Goal: Task Accomplishment & Management: Use online tool/utility

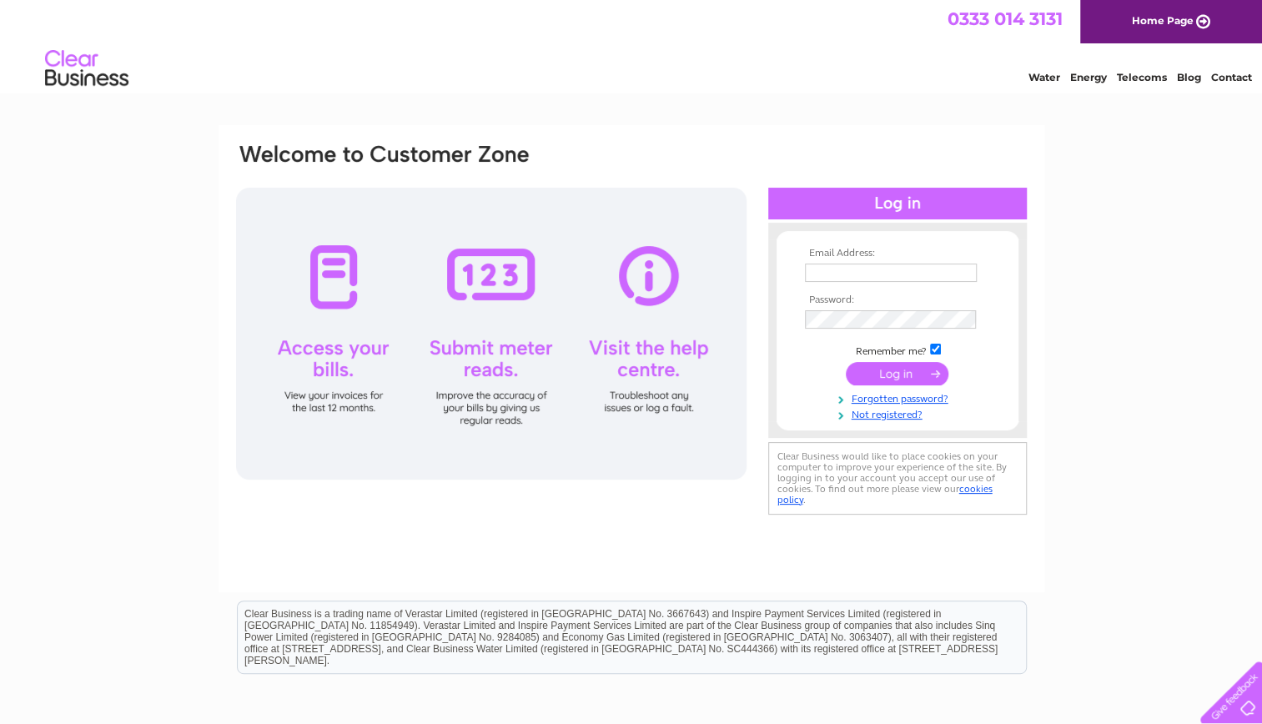
type input "michelemathieson@blueyonder.co.uk"
click at [894, 369] on input "submit" at bounding box center [897, 373] width 103 height 23
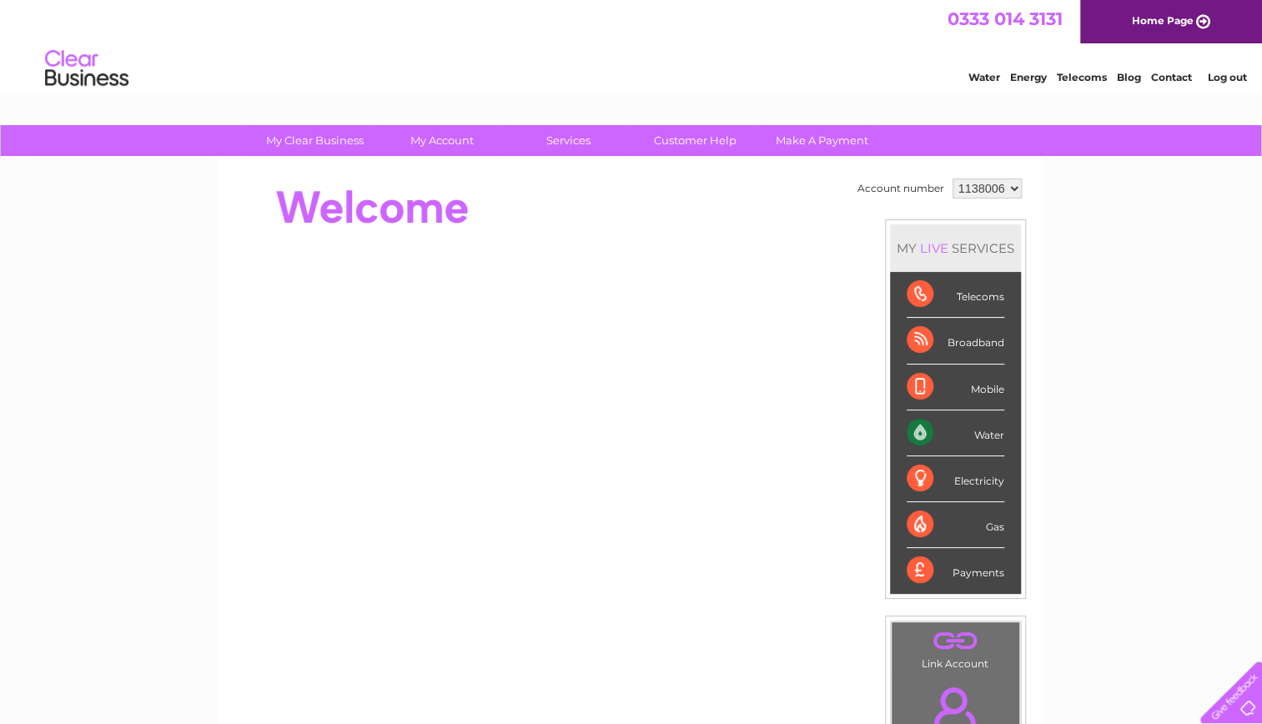
click at [966, 425] on div "Water" at bounding box center [956, 433] width 98 height 46
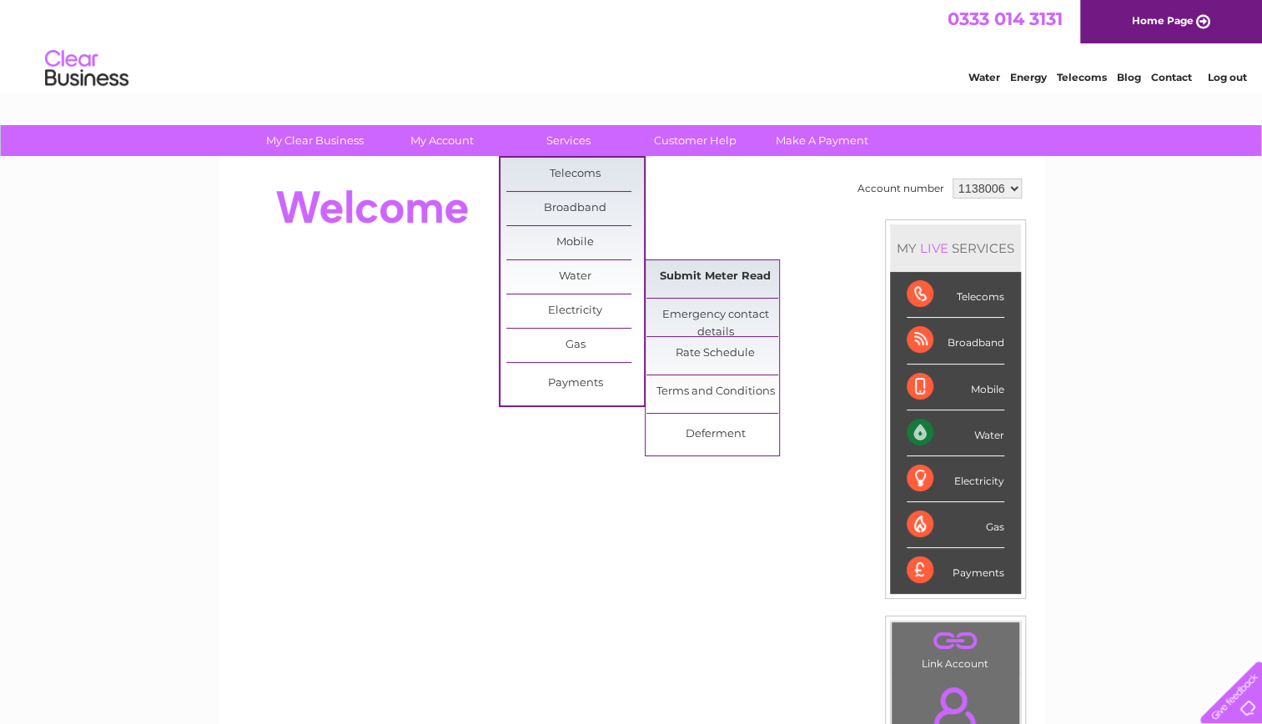
click at [710, 277] on link "Submit Meter Read" at bounding box center [715, 276] width 138 height 33
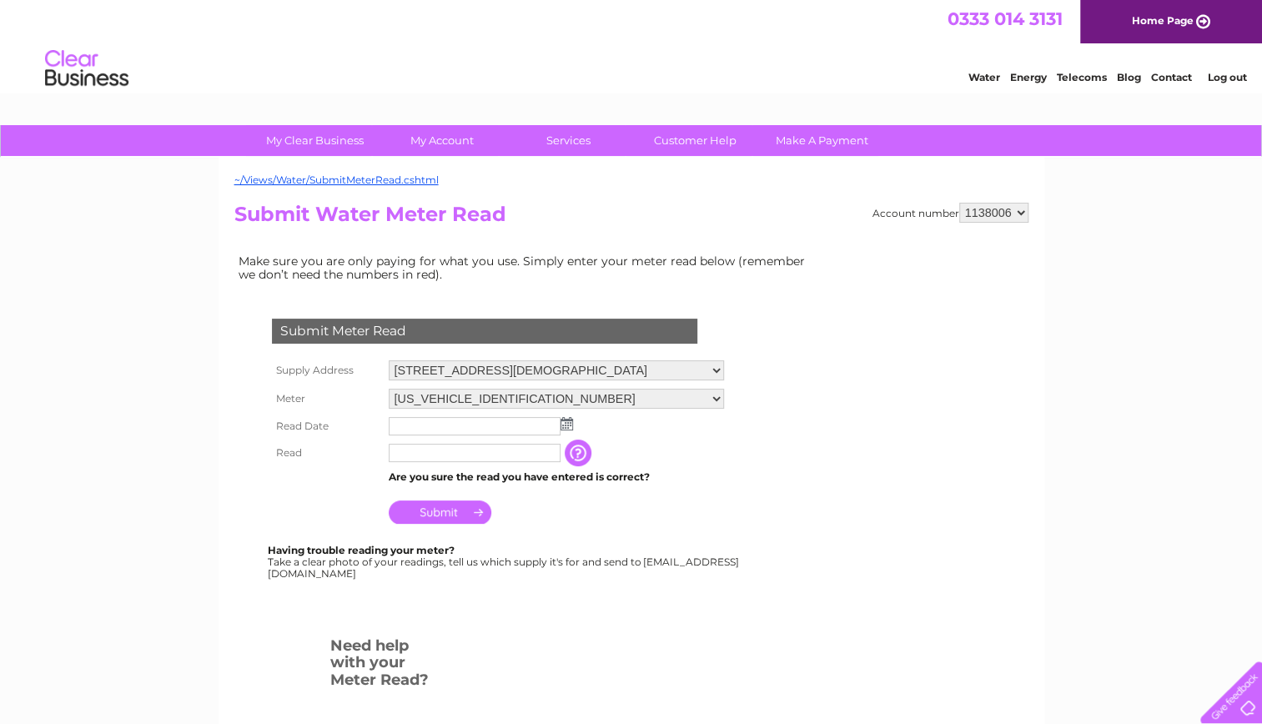
click at [425, 429] on input "text" at bounding box center [475, 426] width 172 height 18
click at [570, 429] on img at bounding box center [568, 424] width 13 height 13
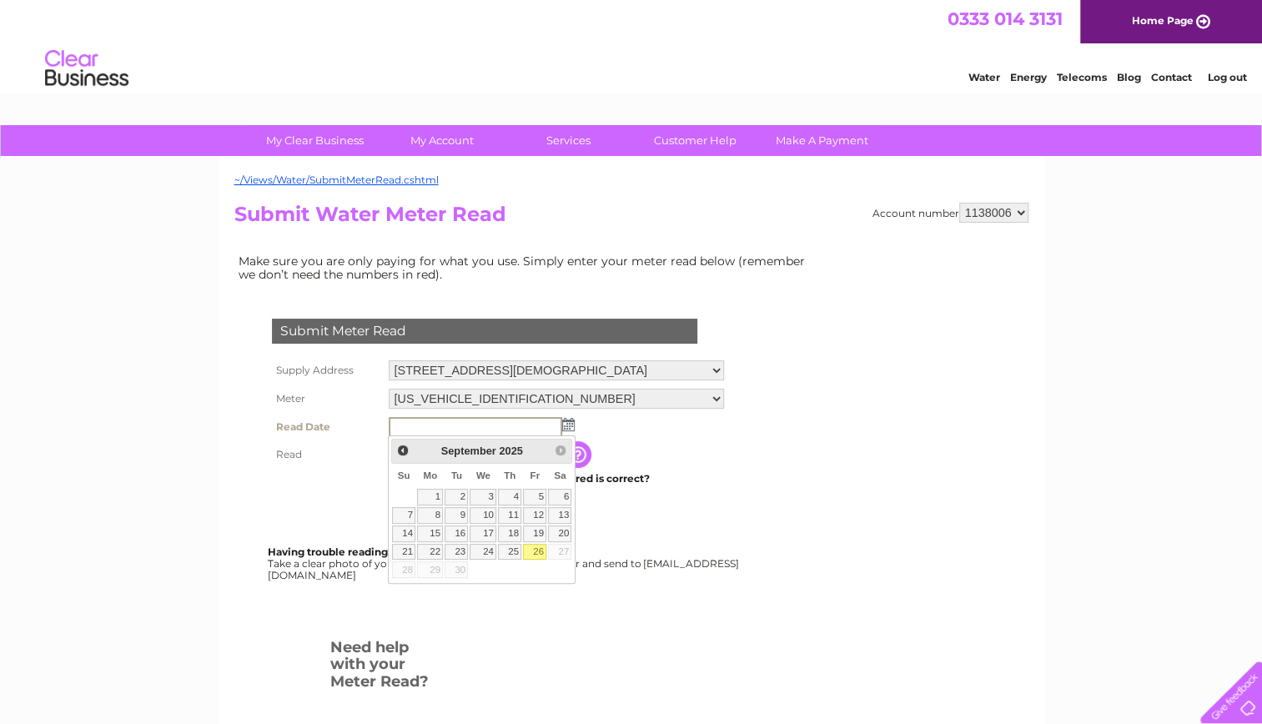
click at [540, 548] on link "26" at bounding box center [534, 552] width 23 height 17
type input "2025/09/26"
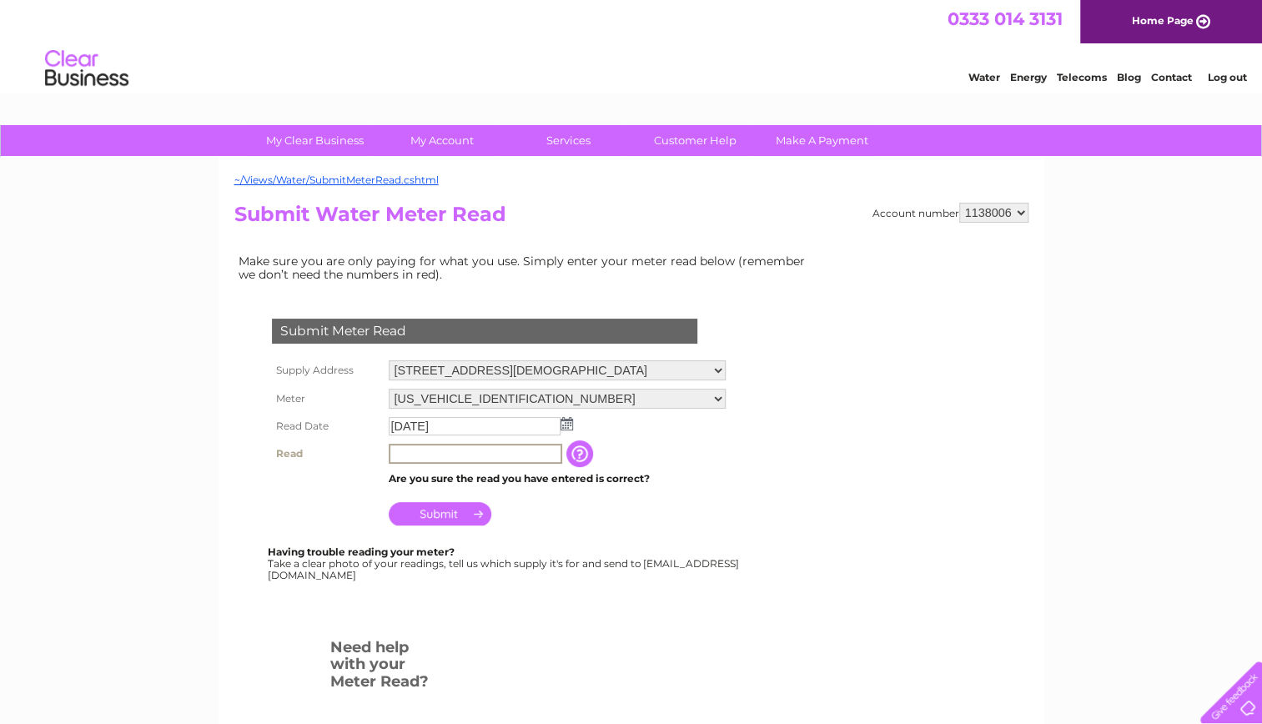
click at [425, 455] on input "text" at bounding box center [475, 454] width 173 height 20
type input "00153"
click at [450, 509] on input "Submit" at bounding box center [440, 513] width 103 height 23
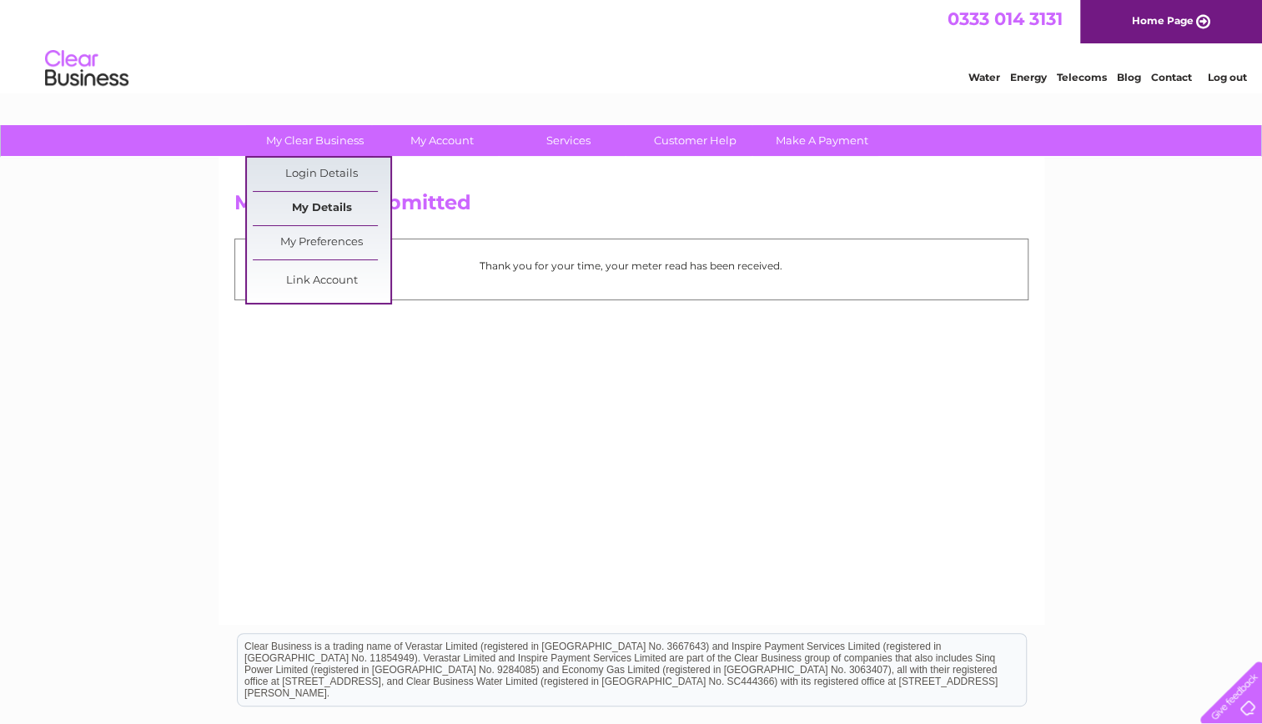
click at [328, 200] on link "My Details" at bounding box center [322, 208] width 138 height 33
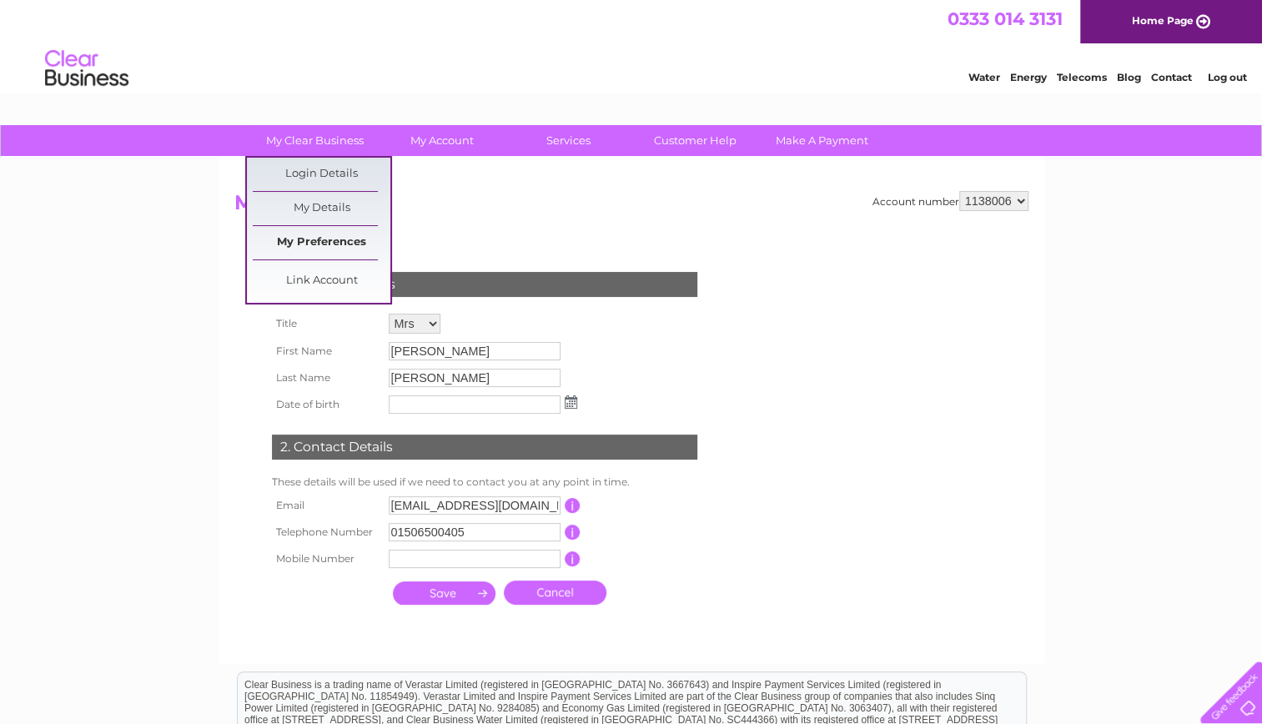
click at [324, 239] on link "My Preferences" at bounding box center [322, 242] width 138 height 33
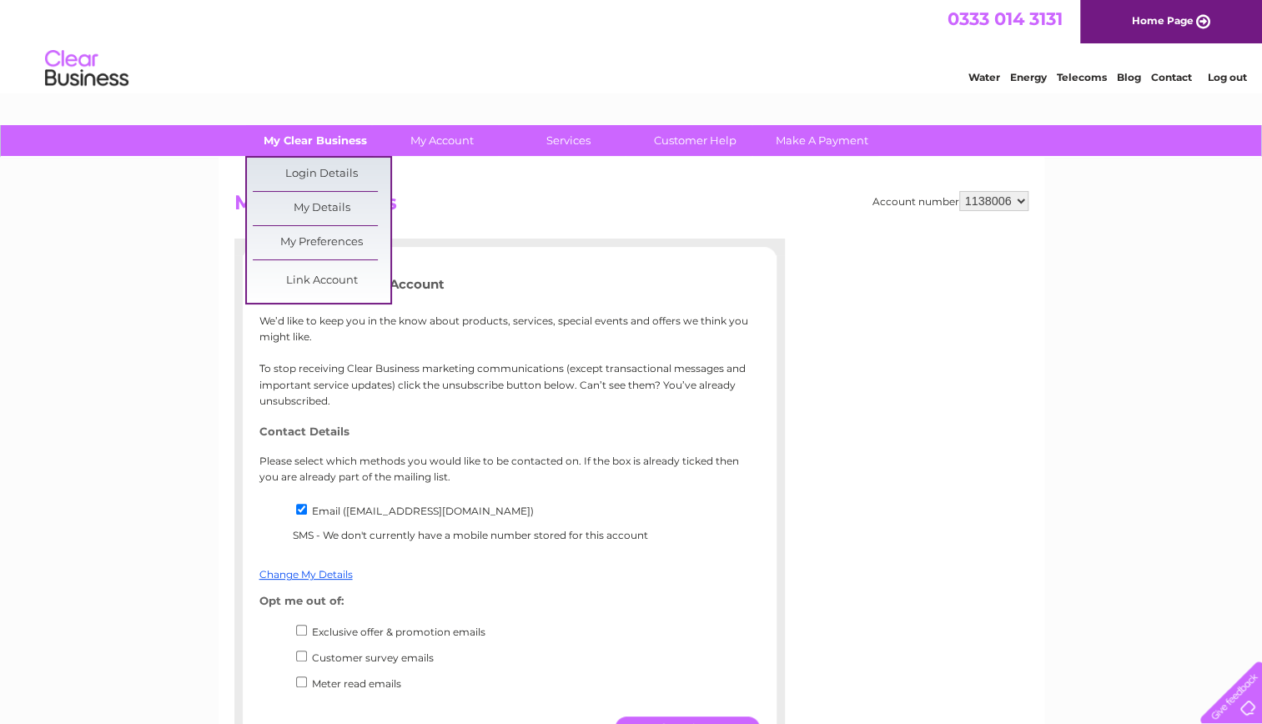
click at [320, 143] on link "My Clear Business" at bounding box center [315, 140] width 138 height 31
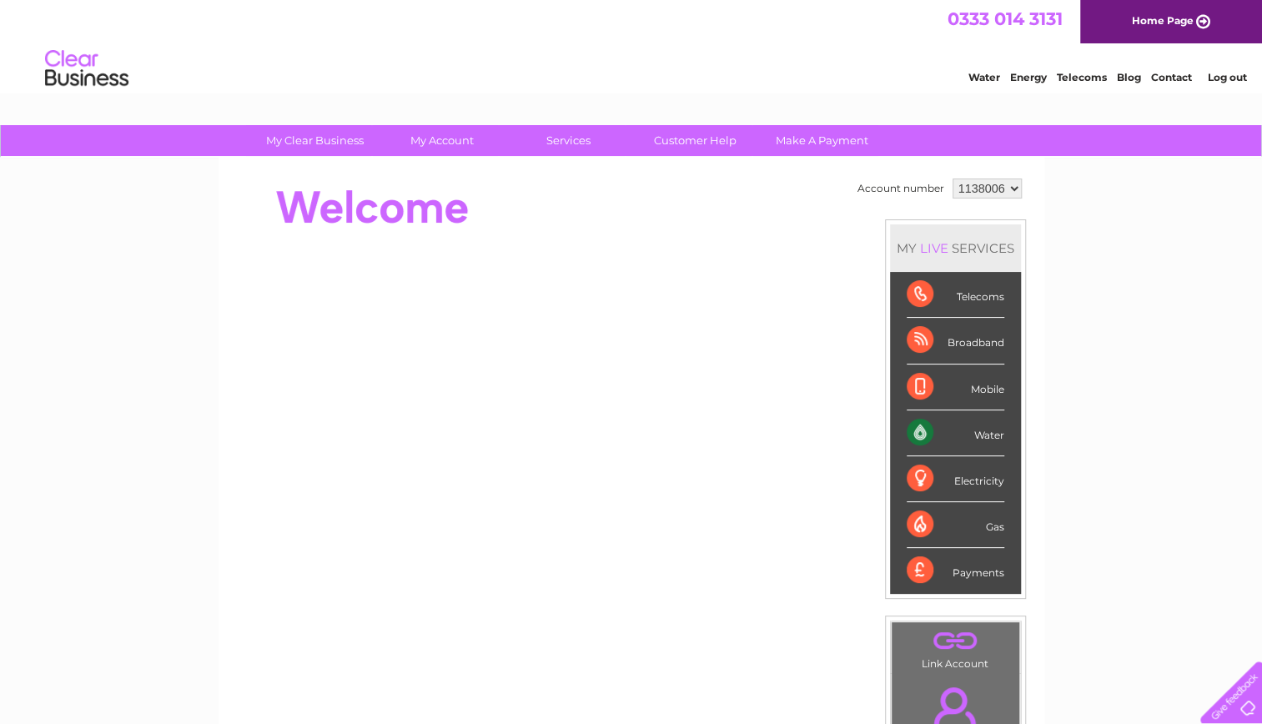
click at [1226, 79] on link "Log out" at bounding box center [1226, 77] width 39 height 13
